Goal: Task Accomplishment & Management: Complete application form

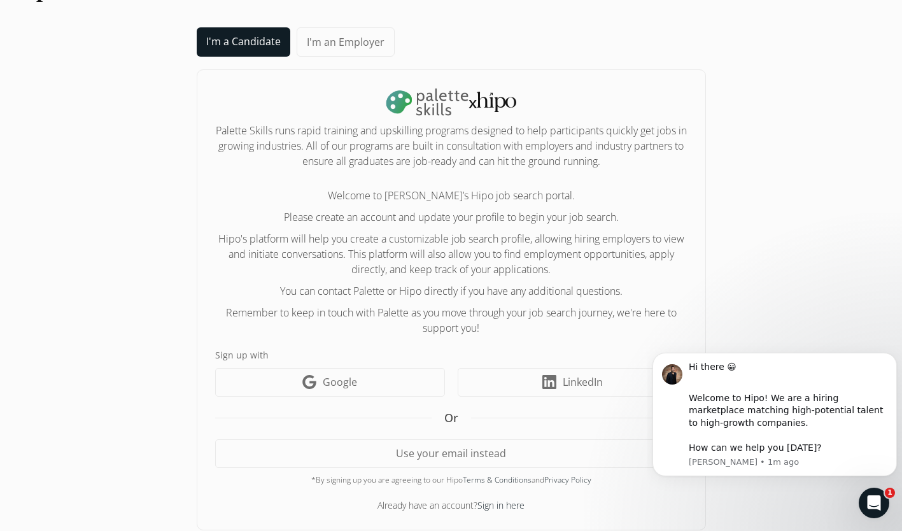
scroll to position [50, 0]
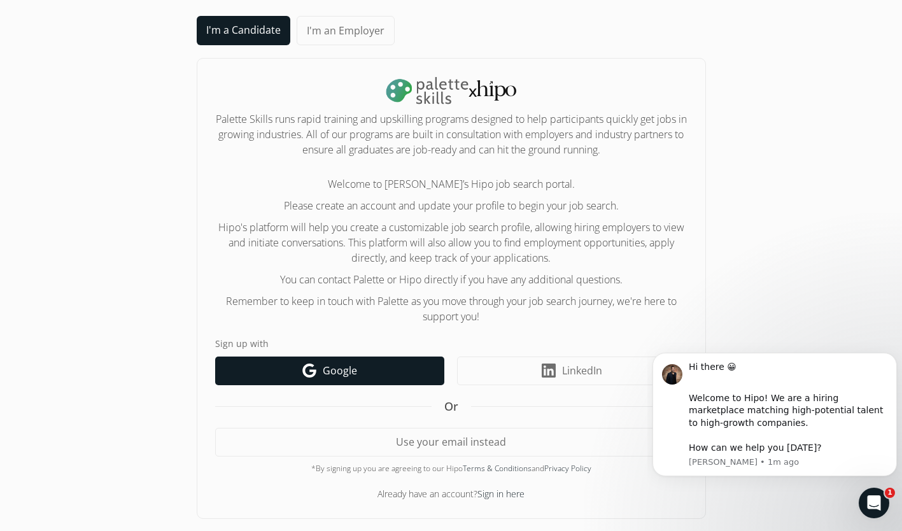
click at [332, 377] on span "Google" at bounding box center [340, 370] width 34 height 15
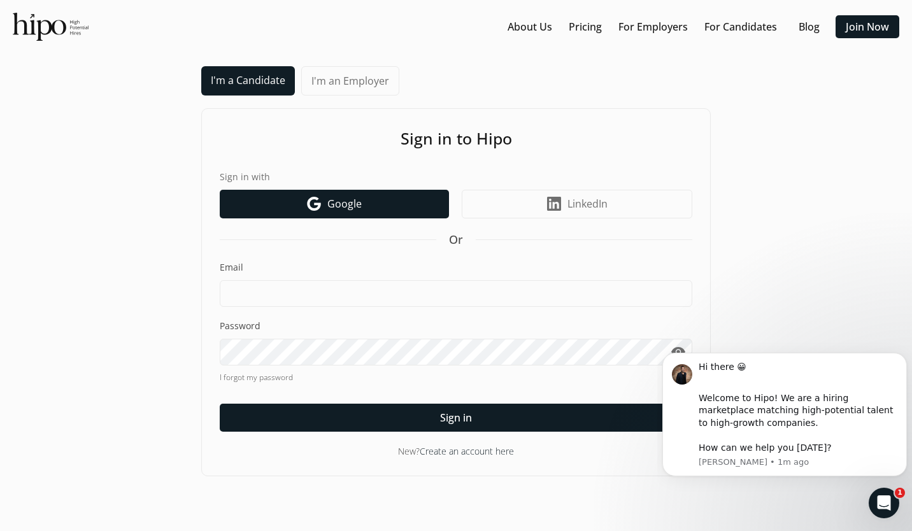
click at [348, 203] on span "Google" at bounding box center [344, 203] width 34 height 15
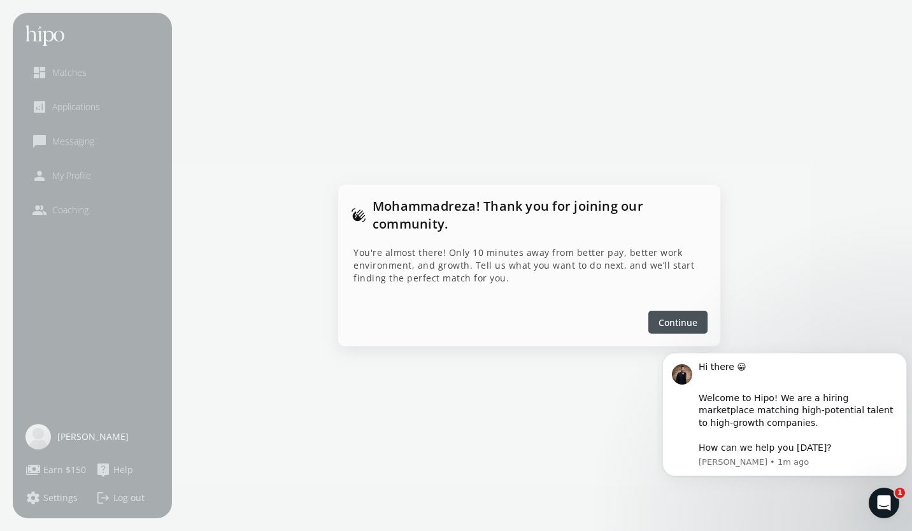
click at [673, 319] on span "Continue" at bounding box center [677, 322] width 39 height 13
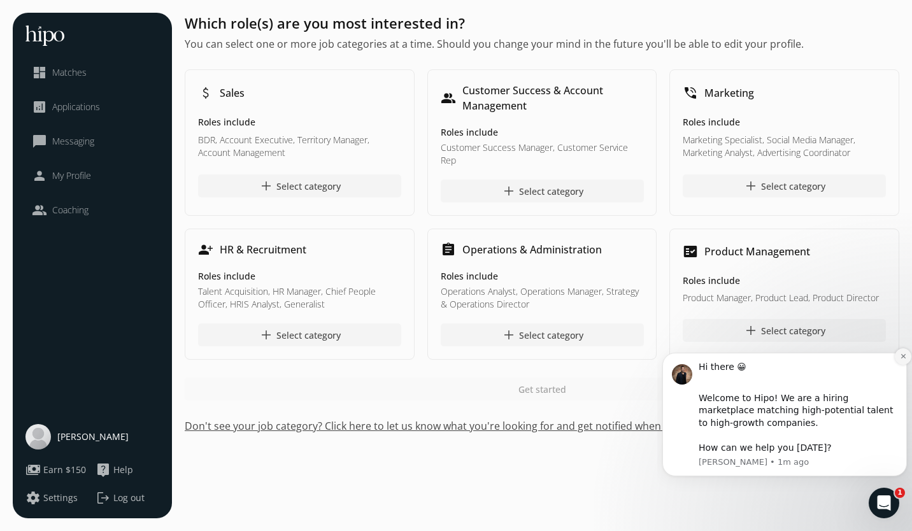
click at [902, 354] on icon "Dismiss notification" at bounding box center [903, 356] width 7 height 7
